Goal: Task Accomplishment & Management: Complete application form

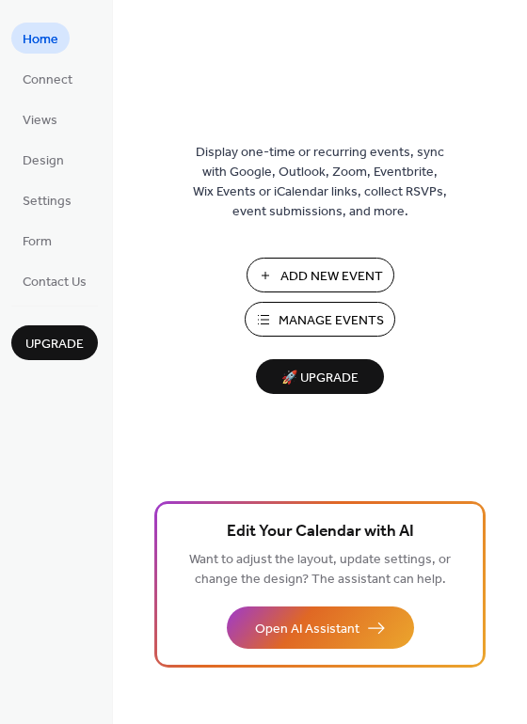
click at [345, 314] on span "Manage Events" at bounding box center [330, 321] width 105 height 20
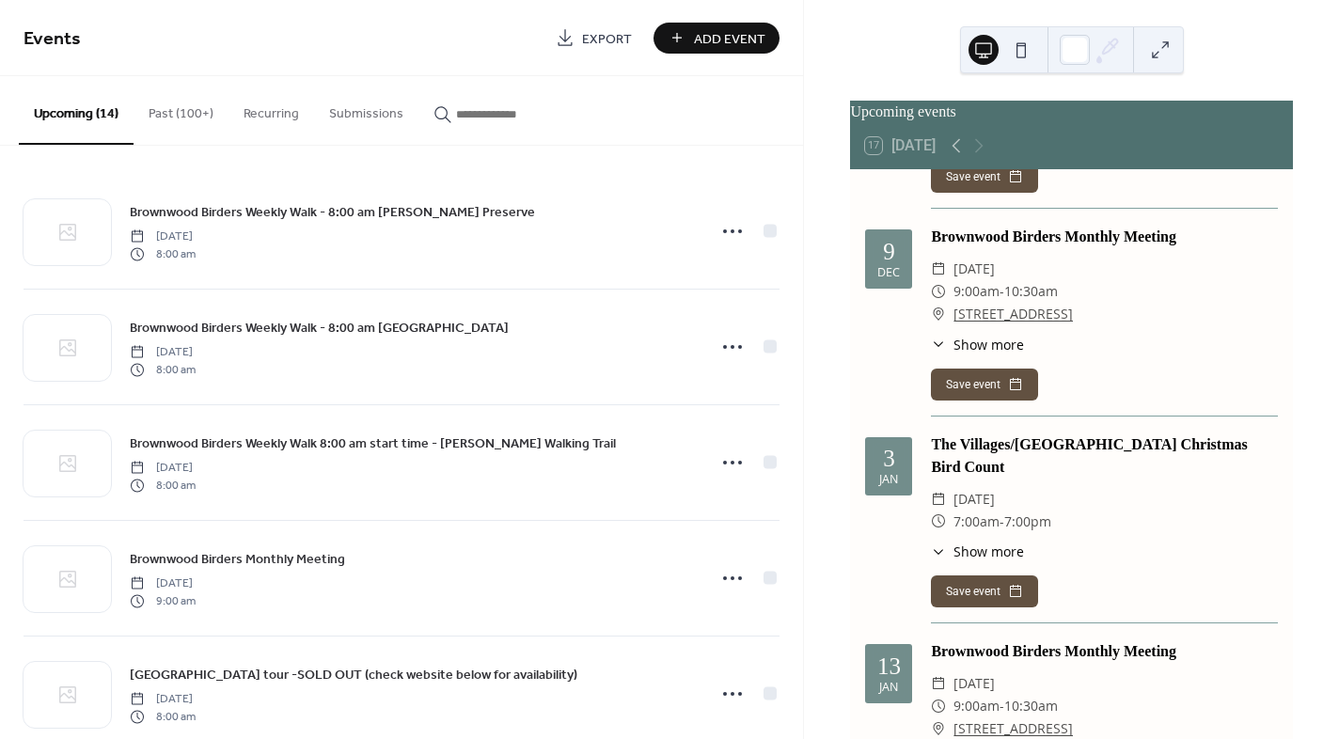
scroll to position [1317, 0]
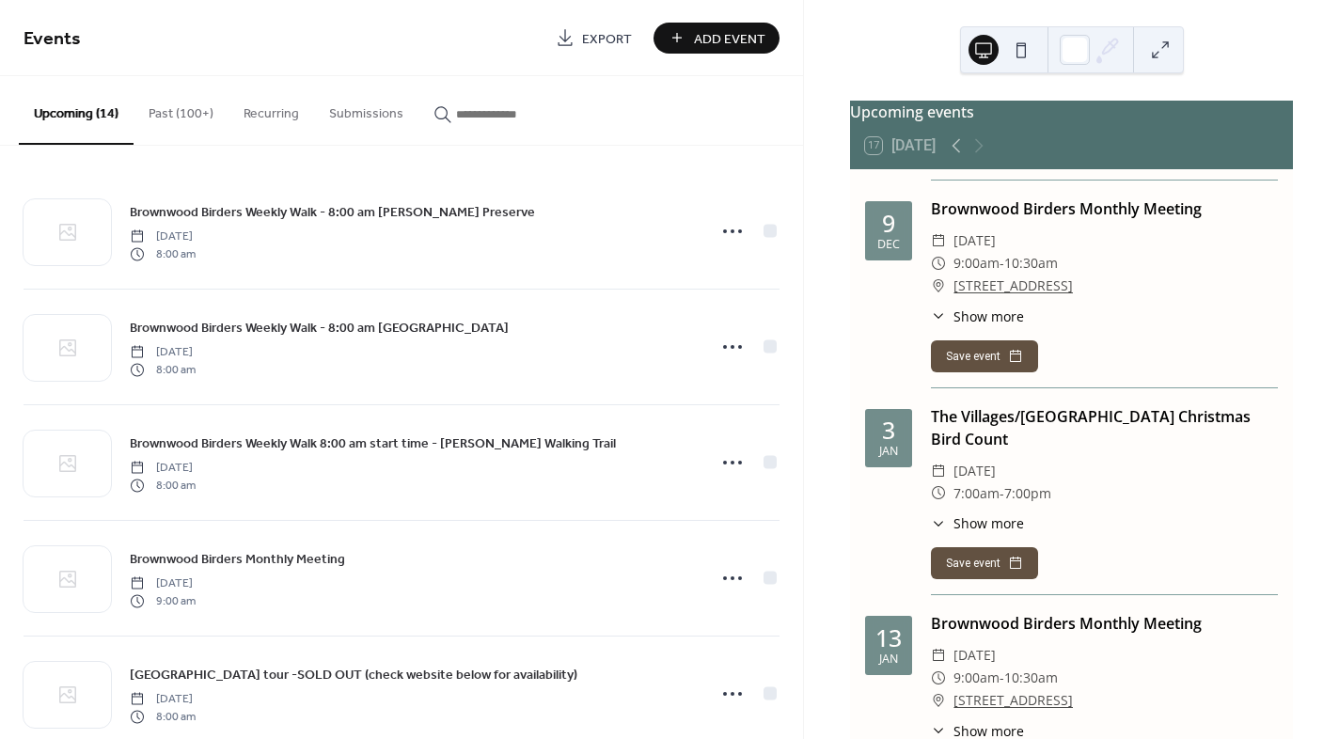
click at [722, 34] on span "Add Event" at bounding box center [729, 39] width 71 height 20
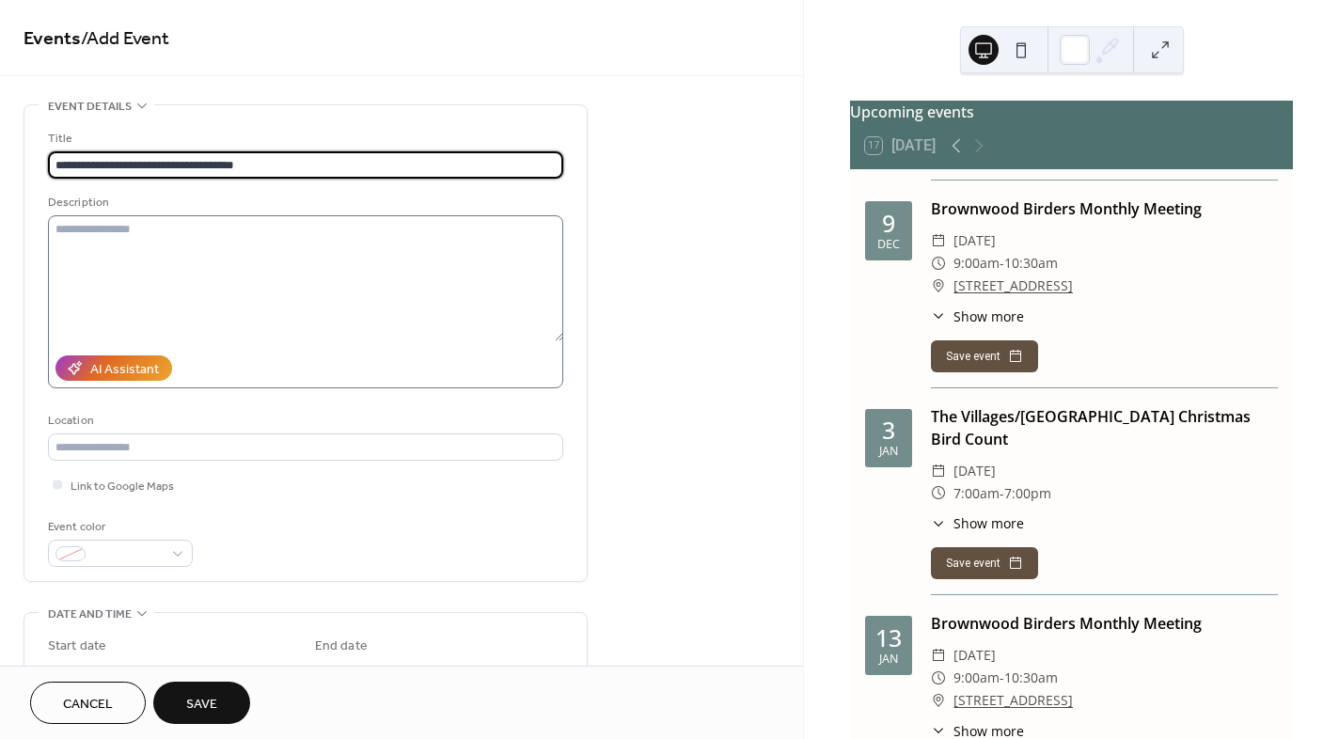
type input "**********"
click at [57, 232] on textarea at bounding box center [305, 278] width 515 height 126
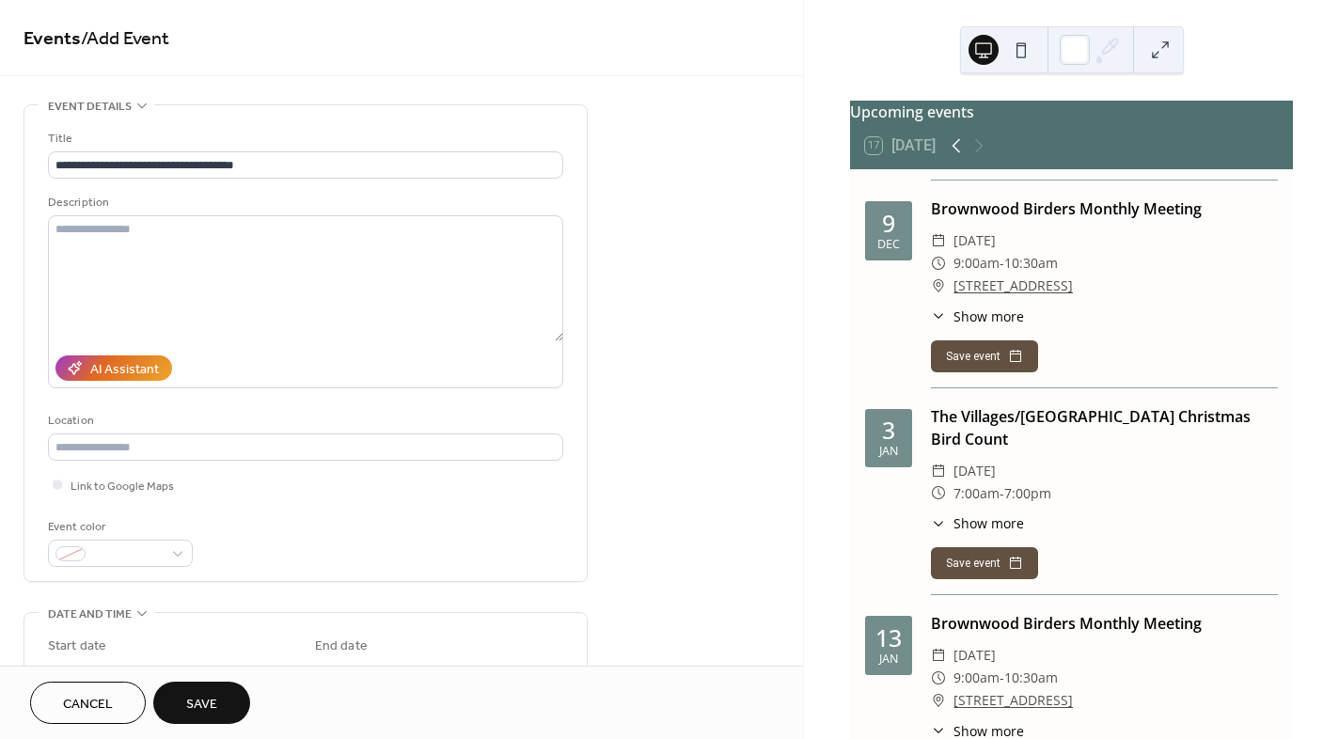
click at [957, 153] on icon at bounding box center [957, 146] width 8 height 14
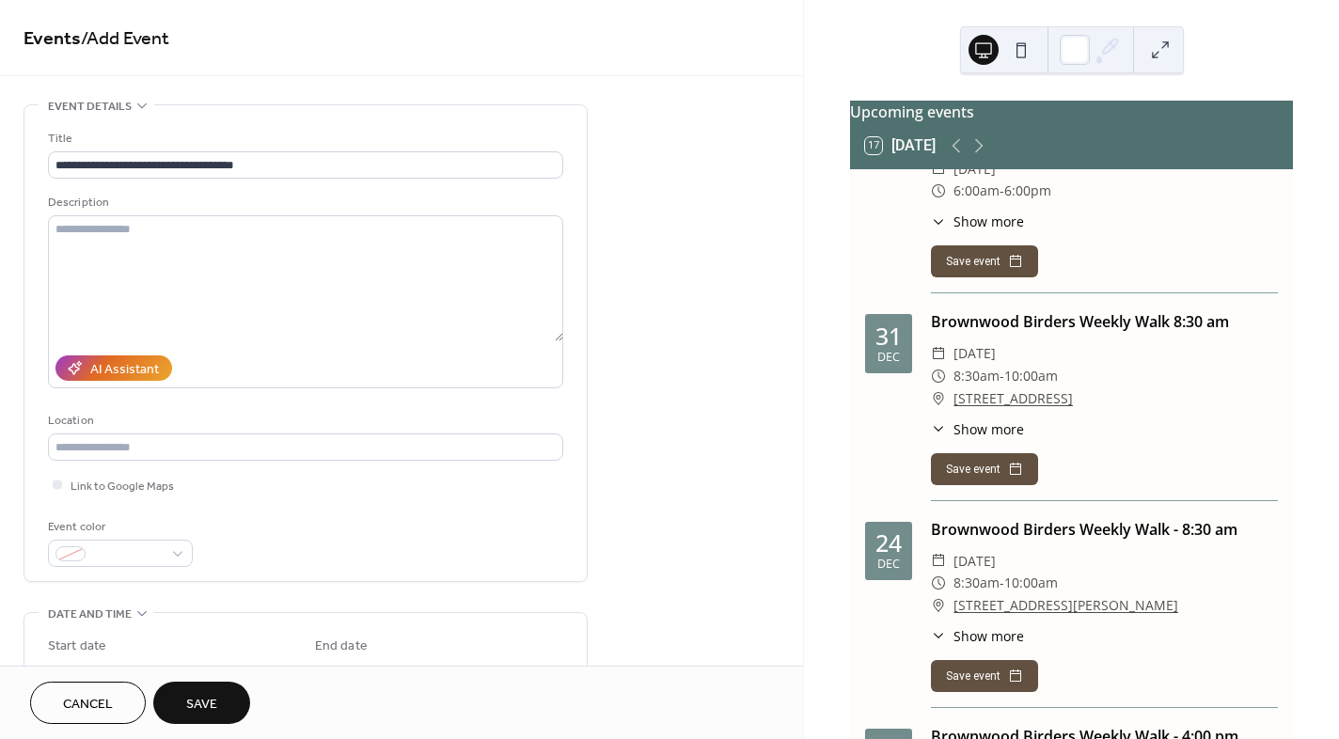
scroll to position [10910, 0]
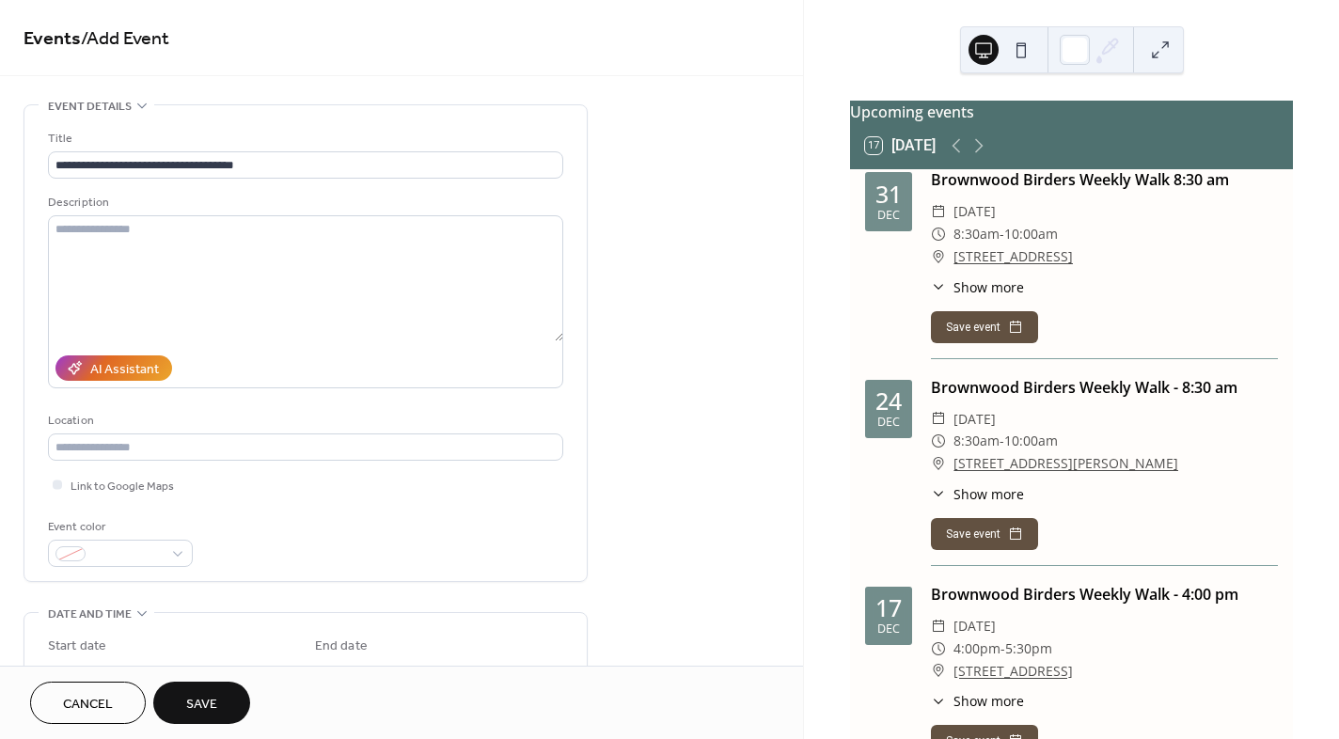
click at [934, 294] on icon at bounding box center [938, 286] width 15 height 15
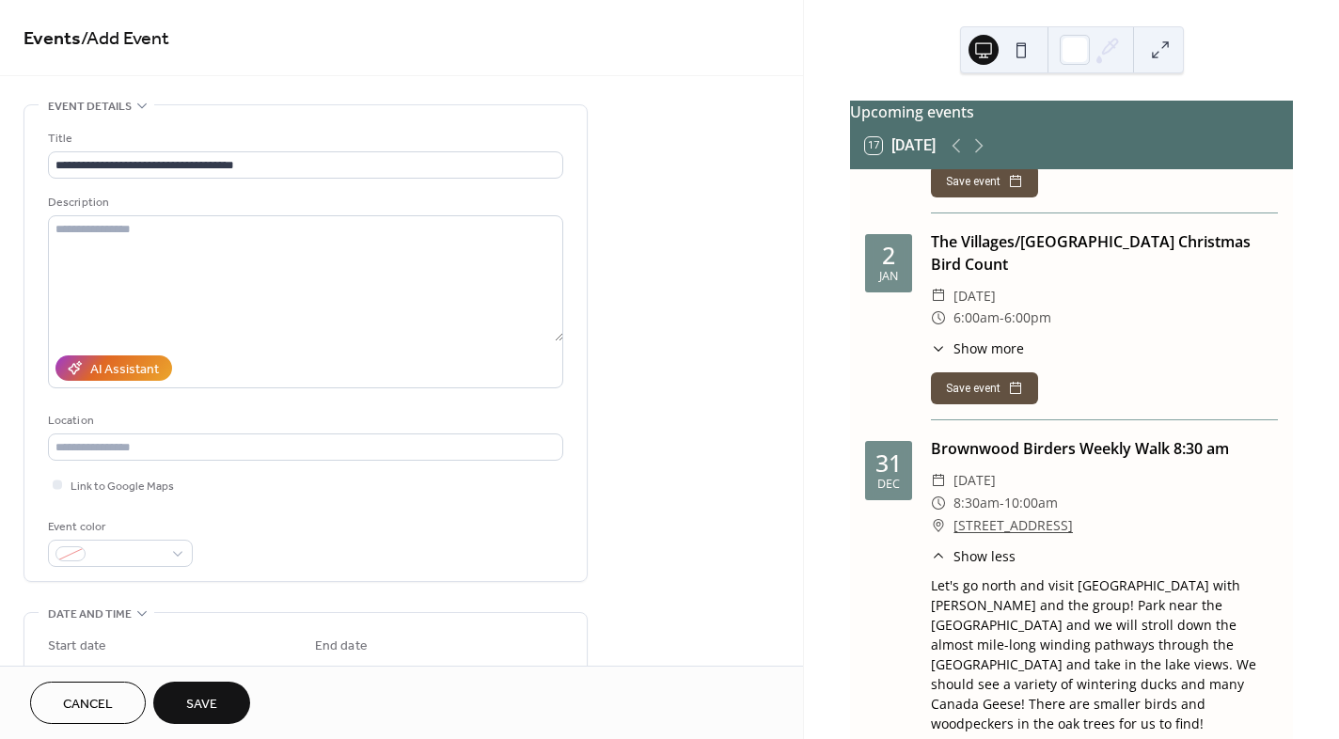
scroll to position [10628, 0]
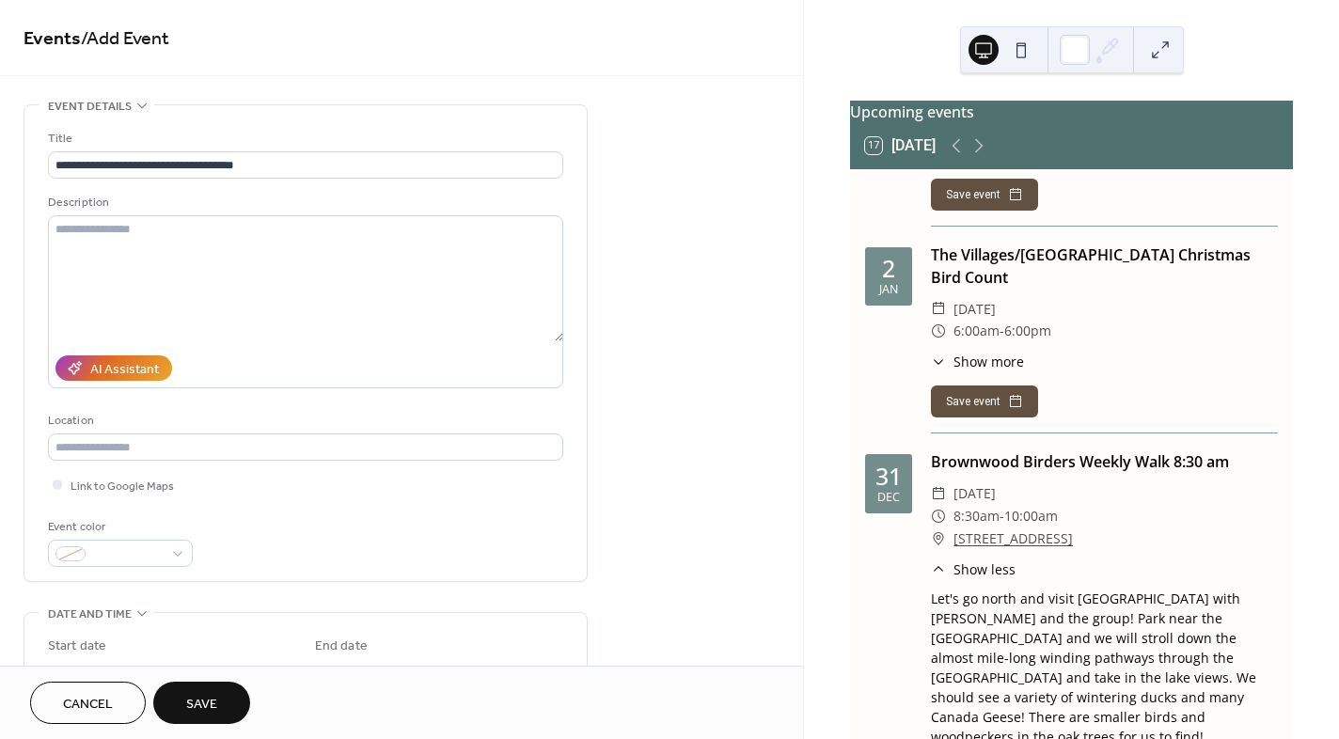
click at [937, 370] on icon at bounding box center [938, 362] width 15 height 15
